Goal: Task Accomplishment & Management: Manage account settings

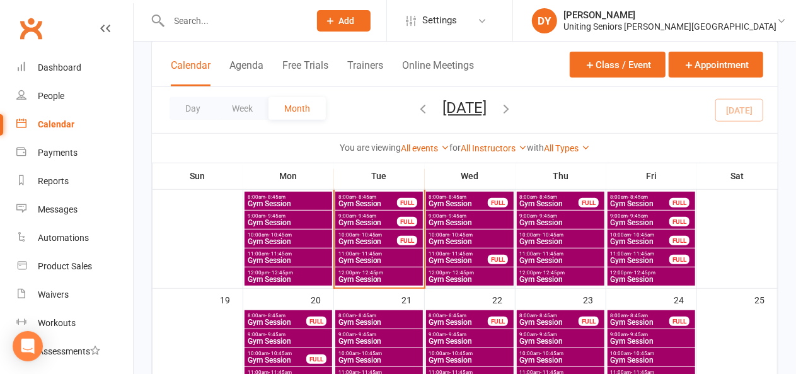
scroll to position [315, 0]
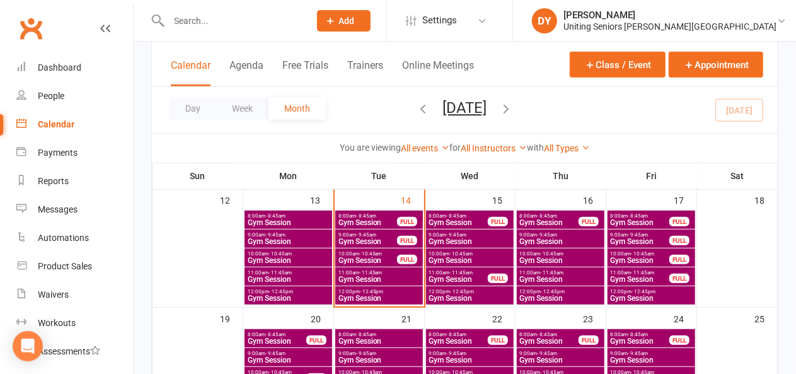
click at [377, 219] on span "Gym Session" at bounding box center [368, 223] width 60 height 8
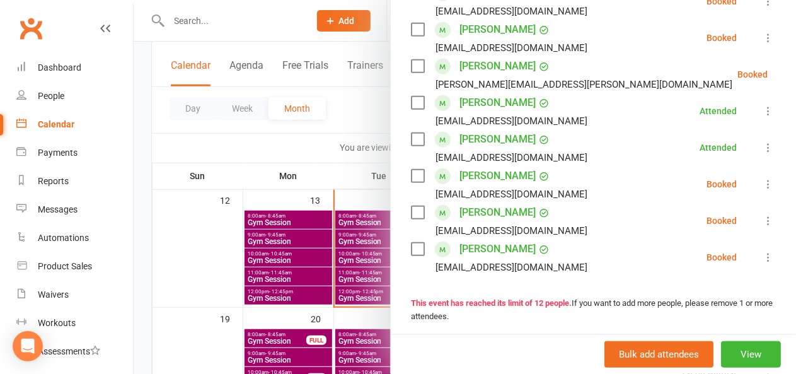
scroll to position [378, 0]
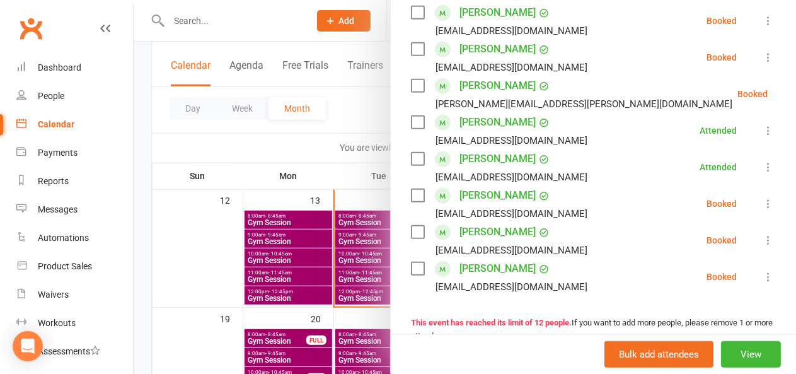
click at [364, 95] on div at bounding box center [465, 187] width 663 height 374
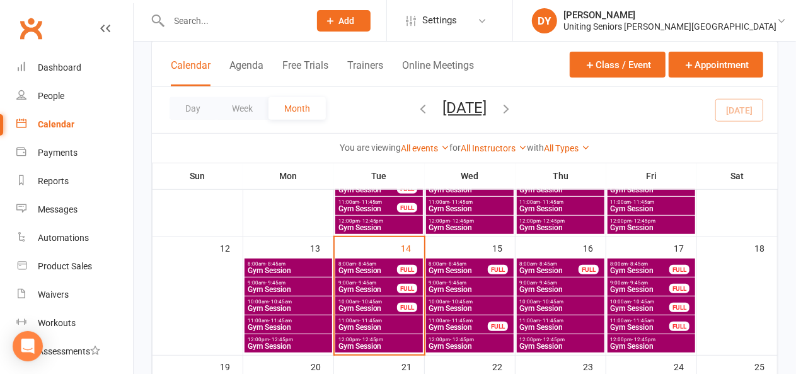
scroll to position [252, 0]
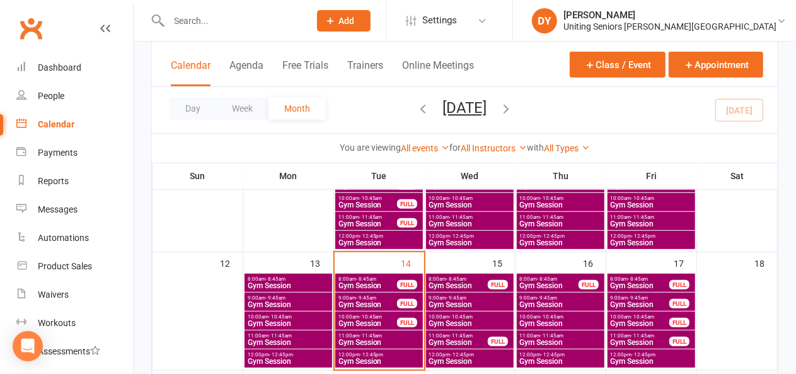
click at [392, 283] on span "Gym Session" at bounding box center [368, 286] width 60 height 8
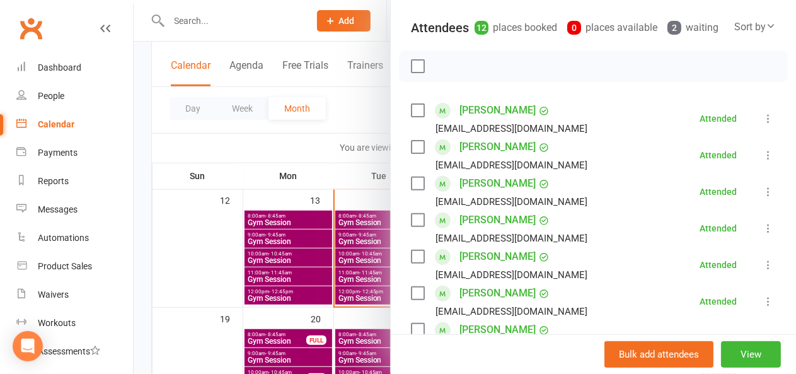
scroll to position [126, 0]
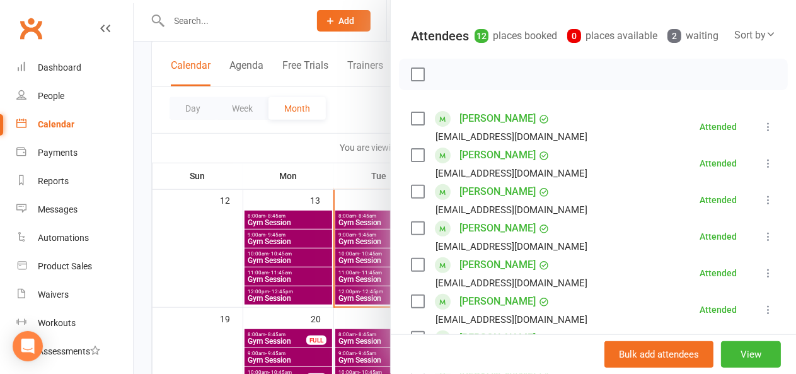
click at [348, 121] on div at bounding box center [465, 187] width 663 height 374
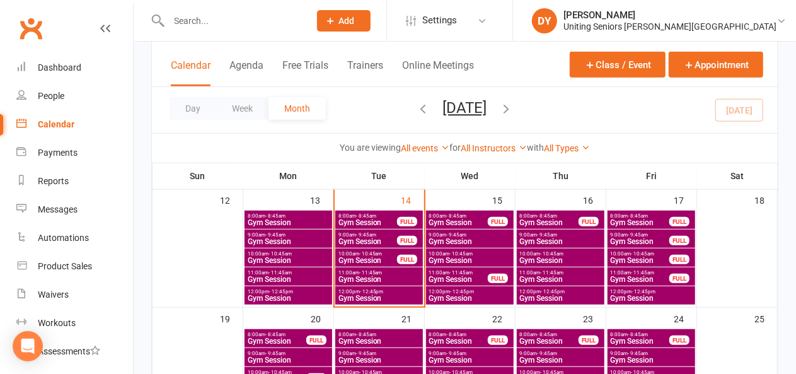
click at [376, 235] on div "9:00am - 9:45am Gym Session FULL" at bounding box center [379, 239] width 88 height 18
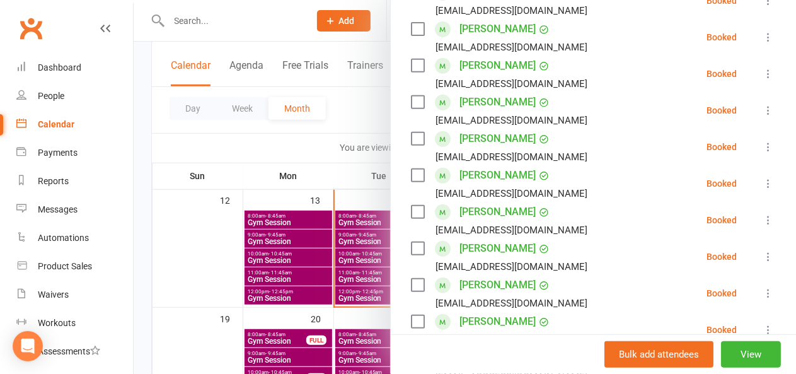
scroll to position [189, 0]
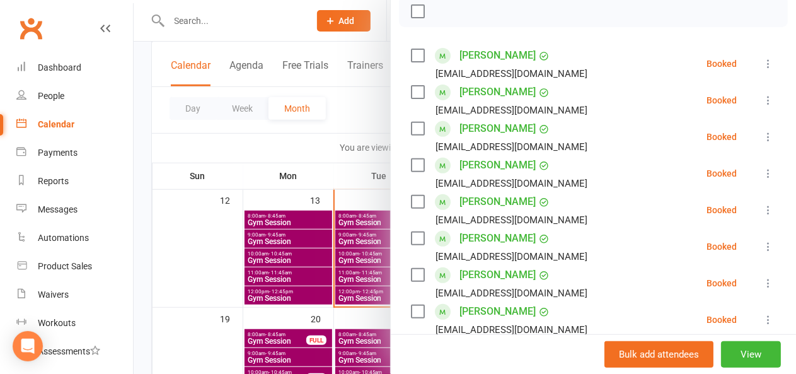
click at [411, 98] on label at bounding box center [417, 92] width 13 height 13
click at [361, 20] on div at bounding box center [465, 187] width 663 height 374
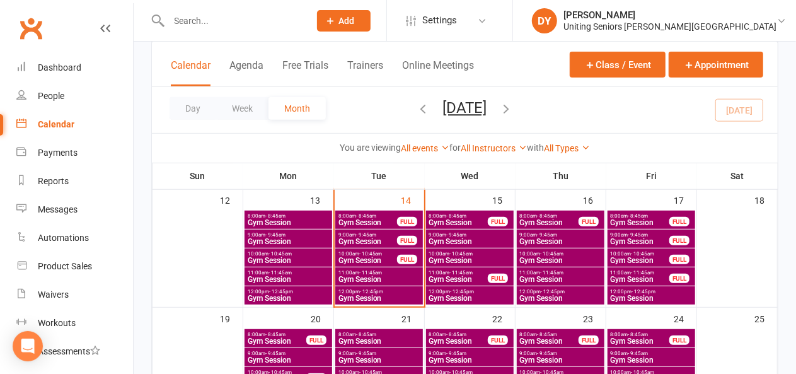
click at [364, 233] on span "- 9:45am" at bounding box center [366, 235] width 20 height 6
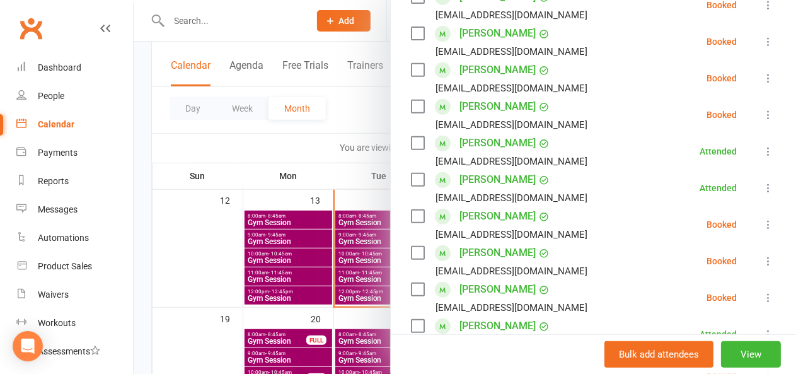
scroll to position [252, 0]
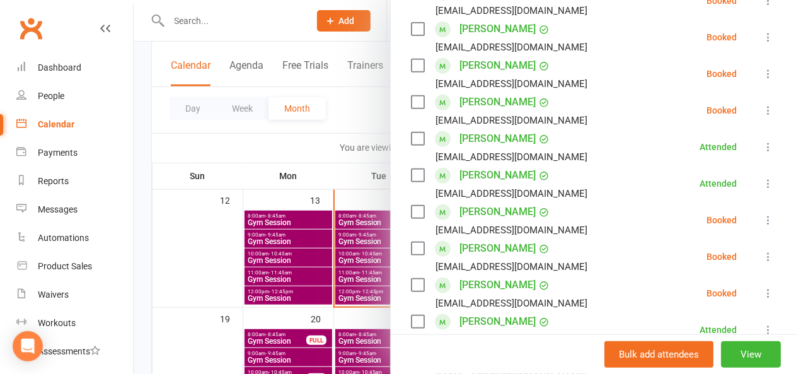
click at [318, 13] on div at bounding box center [465, 187] width 663 height 374
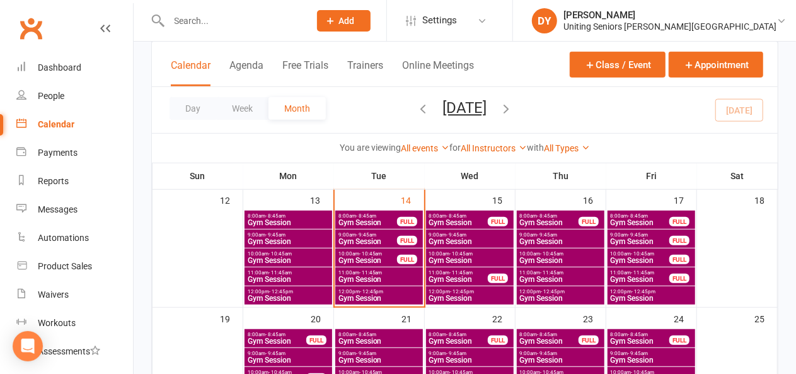
click at [359, 235] on span "- 9:45am" at bounding box center [366, 235] width 20 height 6
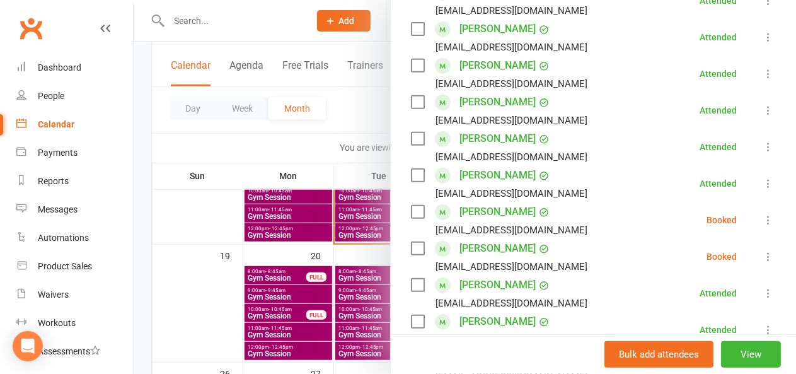
click at [762, 226] on icon at bounding box center [768, 220] width 13 height 13
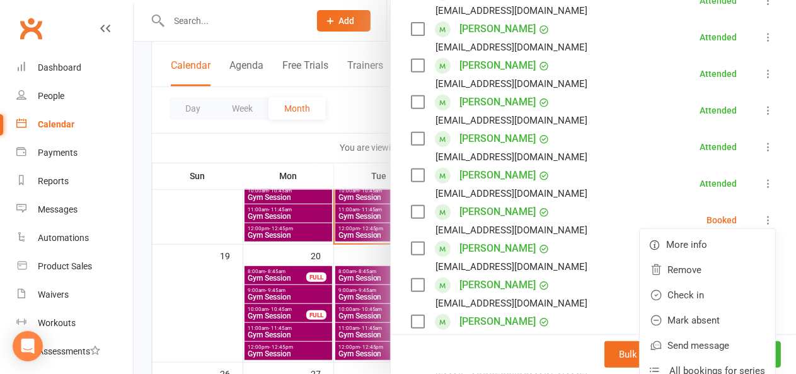
click at [355, 104] on div at bounding box center [465, 187] width 663 height 374
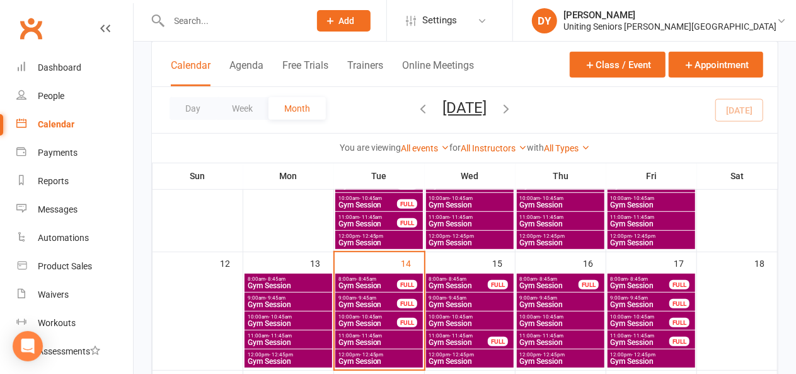
click at [378, 301] on span "Gym Session" at bounding box center [368, 305] width 60 height 8
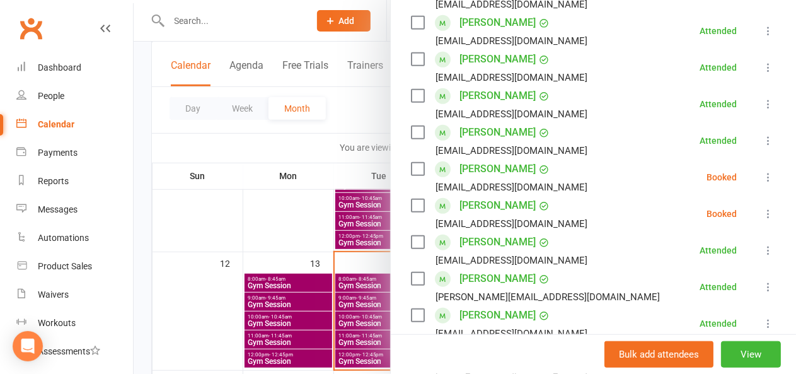
scroll to position [315, 0]
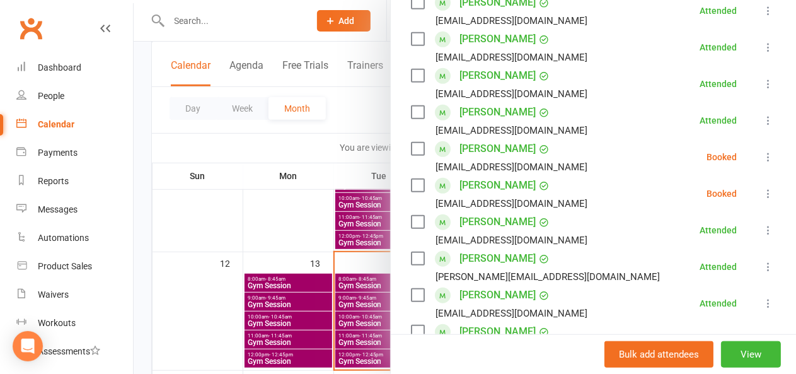
click at [762, 200] on icon at bounding box center [768, 193] width 13 height 13
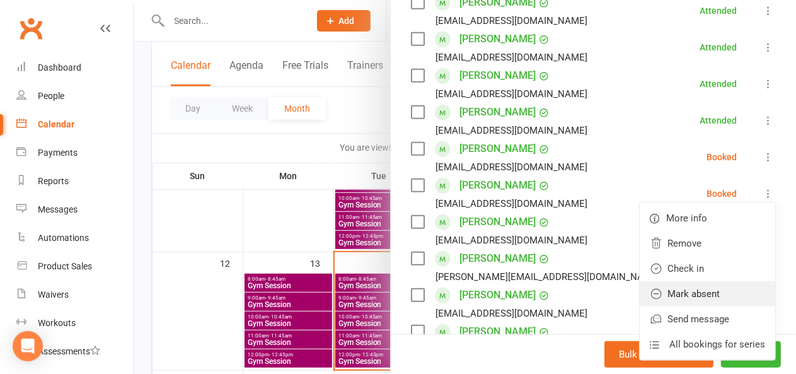
click at [686, 306] on link "Mark absent" at bounding box center [708, 293] width 136 height 25
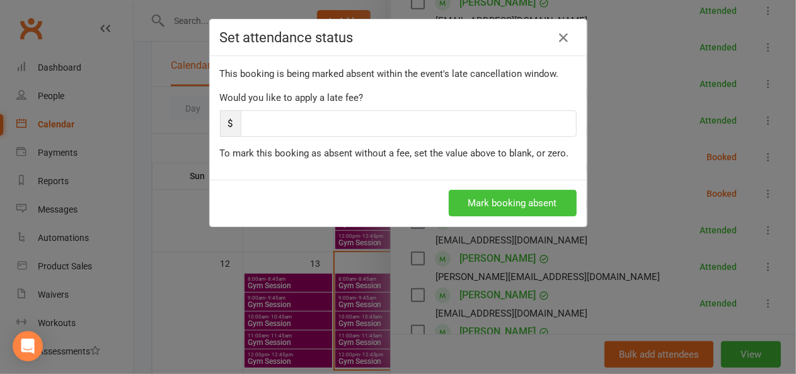
click at [482, 202] on button "Mark booking absent" at bounding box center [513, 203] width 128 height 26
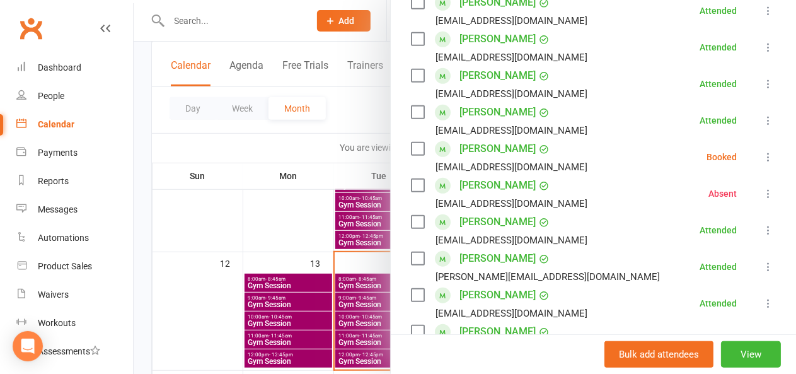
click at [762, 163] on icon at bounding box center [768, 157] width 13 height 13
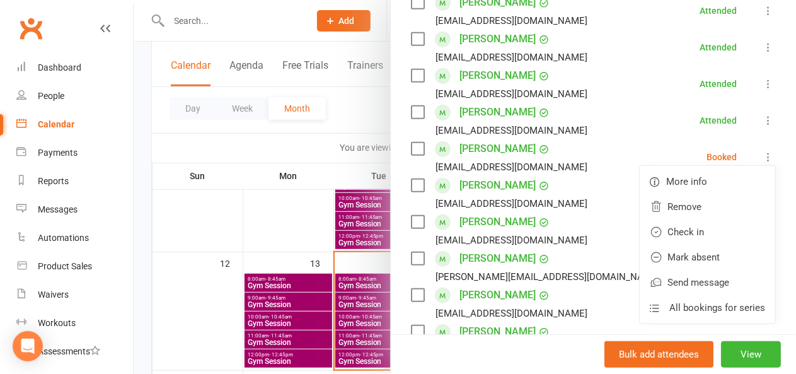
click at [764, 149] on div "Class kiosk mode Roll call 9:00 AM - 9:45 AM, Tuesday, October, 14, 2025 with N…" at bounding box center [593, 219] width 405 height 962
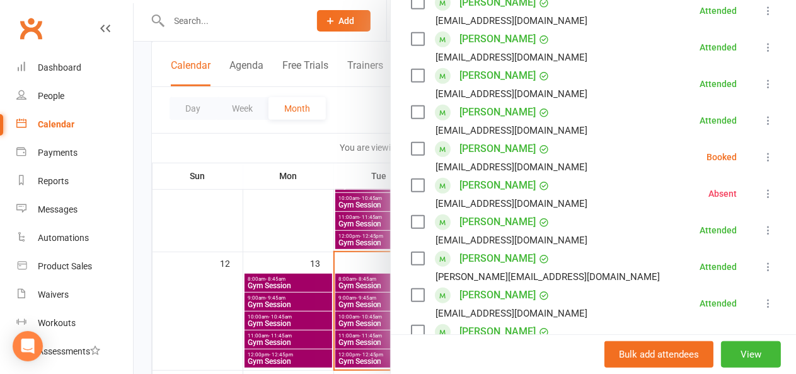
click at [341, 13] on div at bounding box center [465, 187] width 663 height 374
